Goal: Task Accomplishment & Management: Manage account settings

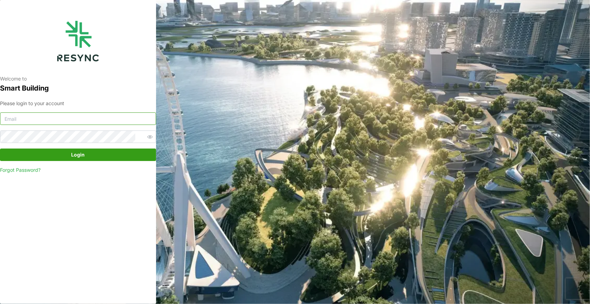
click at [83, 121] on input at bounding box center [78, 118] width 156 height 12
click at [63, 119] on input at bounding box center [78, 118] width 156 height 12
paste input "[PERSON_NAME][DOMAIN_NAME][EMAIL_ADDRESS][PERSON_NAME][DOMAIN_NAME]"
type input "[PERSON_NAME][DOMAIN_NAME][EMAIL_ADDRESS][PERSON_NAME][DOMAIN_NAME]"
click at [148, 137] on icon "button" at bounding box center [150, 136] width 5 height 5
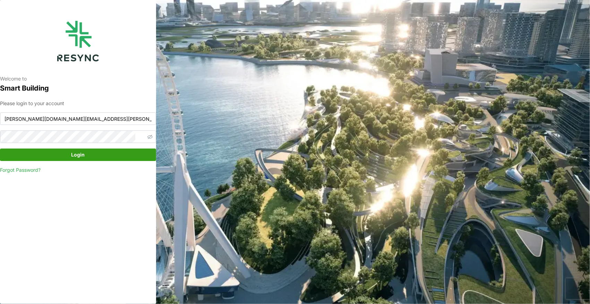
click at [80, 158] on span "Login" at bounding box center [78, 155] width 14 height 12
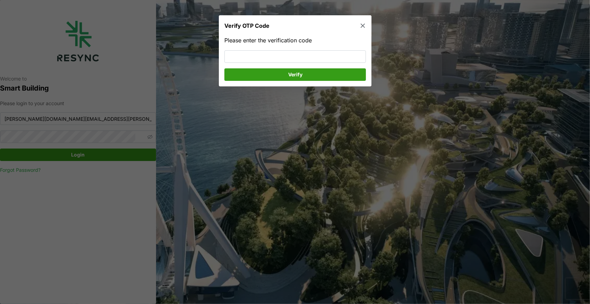
click at [319, 72] on span "Verify" at bounding box center [295, 75] width 128 height 12
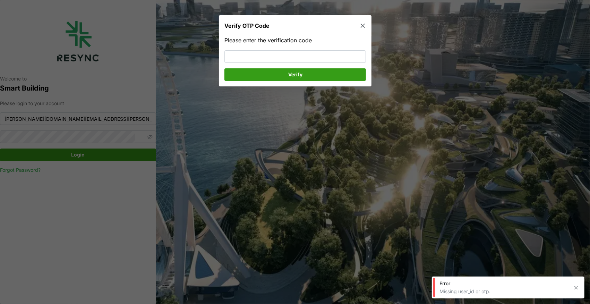
click at [577, 289] on icon "button" at bounding box center [577, 288] width 6 height 6
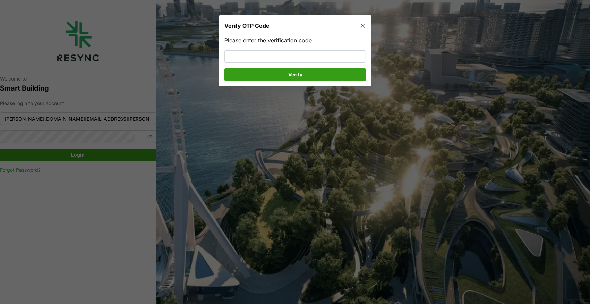
click at [514, 53] on div at bounding box center [295, 152] width 590 height 304
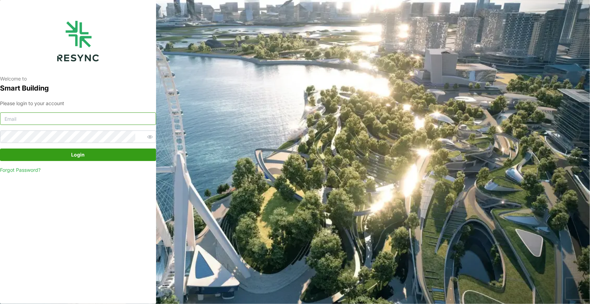
click at [102, 122] on input at bounding box center [78, 118] width 156 height 12
click at [148, 137] on icon "button" at bounding box center [150, 136] width 5 height 5
click at [117, 119] on input at bounding box center [78, 118] width 156 height 12
drag, startPoint x: 67, startPoint y: 119, endPoint x: -17, endPoint y: 123, distance: 84.1
click at [0, 123] on html "Welcome to Smart Building Please login to your account andrew Login Forgot Pass…" at bounding box center [295, 152] width 590 height 304
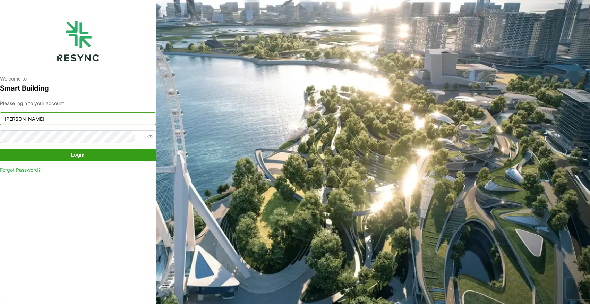
paste input ".ong@continental.com"
type input "[PERSON_NAME][DOMAIN_NAME][EMAIL_ADDRESS][PERSON_NAME][DOMAIN_NAME]"
click at [83, 155] on span "Login" at bounding box center [78, 155] width 14 height 12
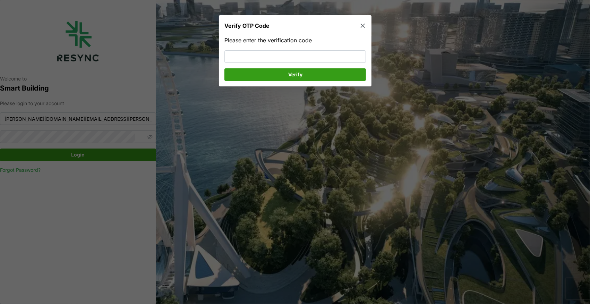
click at [365, 23] on icon "button" at bounding box center [363, 25] width 7 height 7
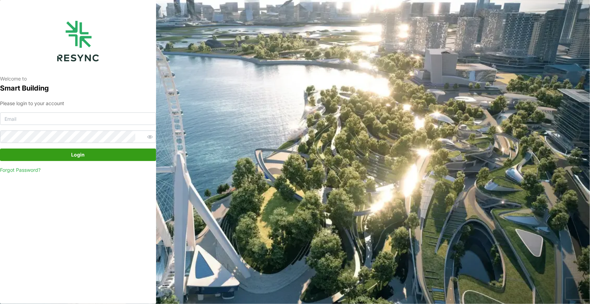
click at [135, 197] on div "Welcome to Smart Building Please login to your account Login Forgot Password?" at bounding box center [78, 152] width 156 height 304
click at [109, 121] on input at bounding box center [78, 118] width 156 height 12
type input "[PERSON_NAME][DOMAIN_NAME][EMAIL_ADDRESS][PERSON_NAME][DOMAIN_NAME]"
click at [108, 153] on span "Login" at bounding box center [78, 155] width 143 height 12
click at [0, 149] on button "Login" at bounding box center [78, 155] width 156 height 12
